Goal: Task Accomplishment & Management: Manage account settings

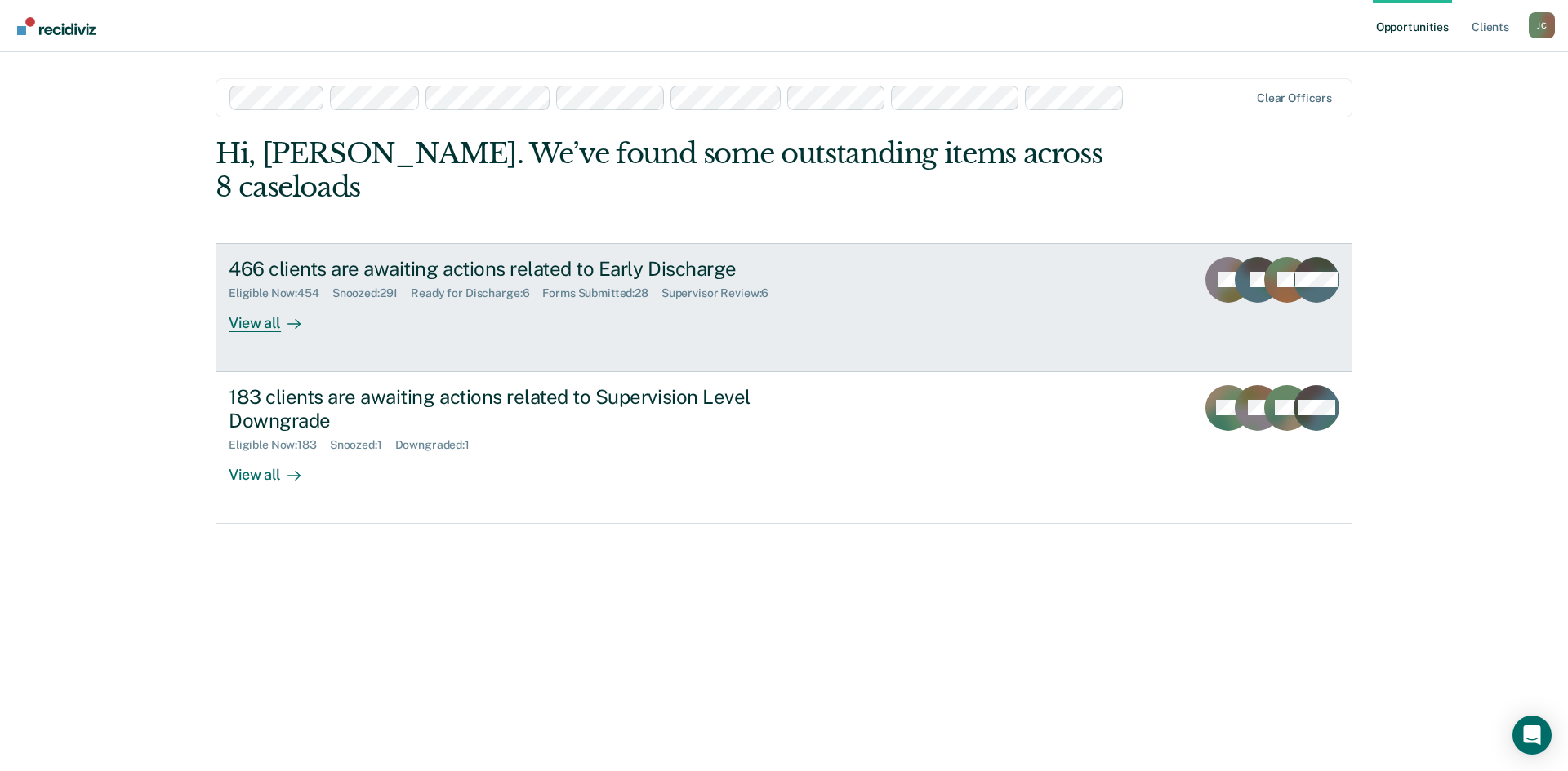
click at [535, 257] on div "466 clients are awaiting actions related to Early Discharge" at bounding box center [516, 268] width 574 height 23
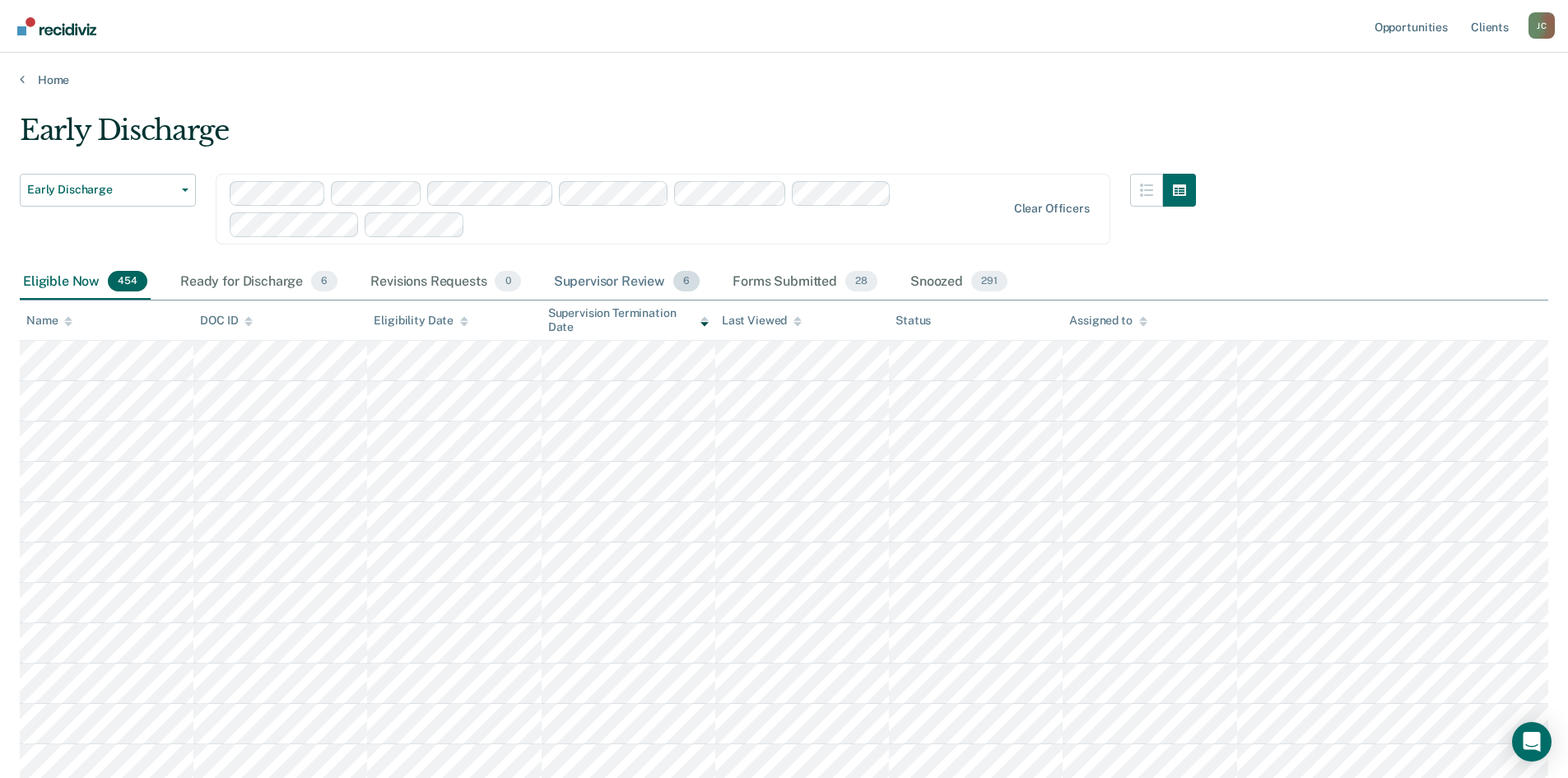
click at [631, 277] on div "Supervisor Review 6" at bounding box center [627, 282] width 153 height 36
